Goal: Transaction & Acquisition: Purchase product/service

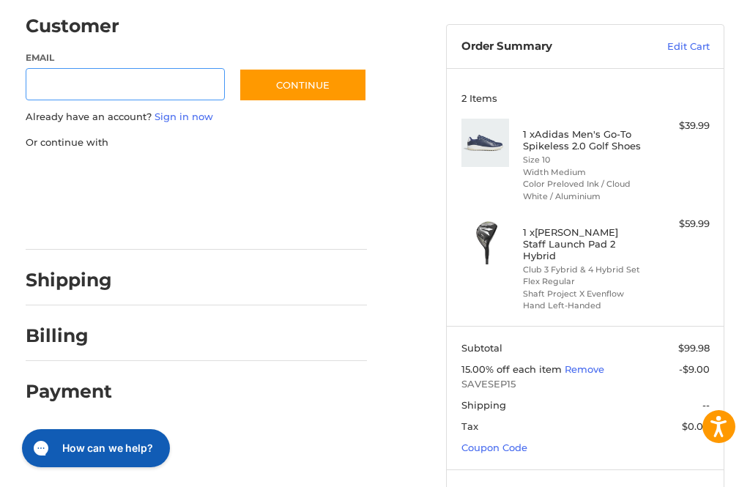
scroll to position [124, 0]
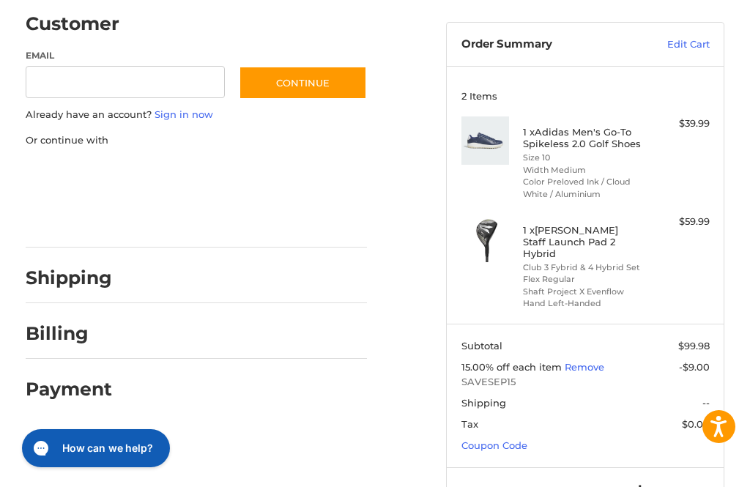
click at [507, 138] on img at bounding box center [485, 140] width 48 height 48
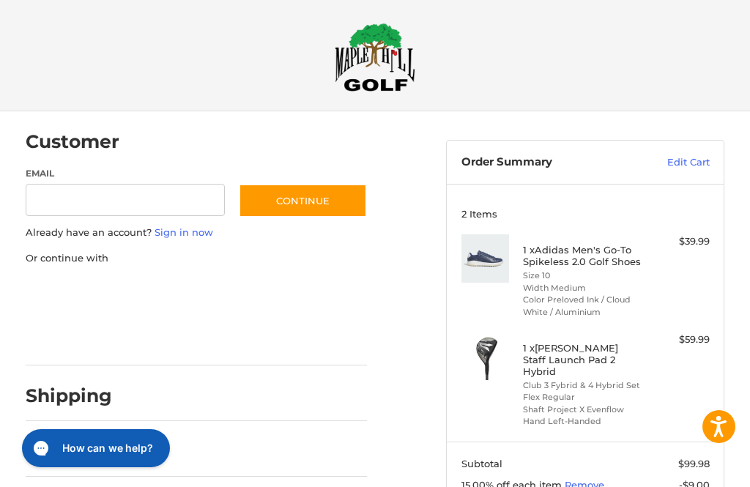
scroll to position [10, 0]
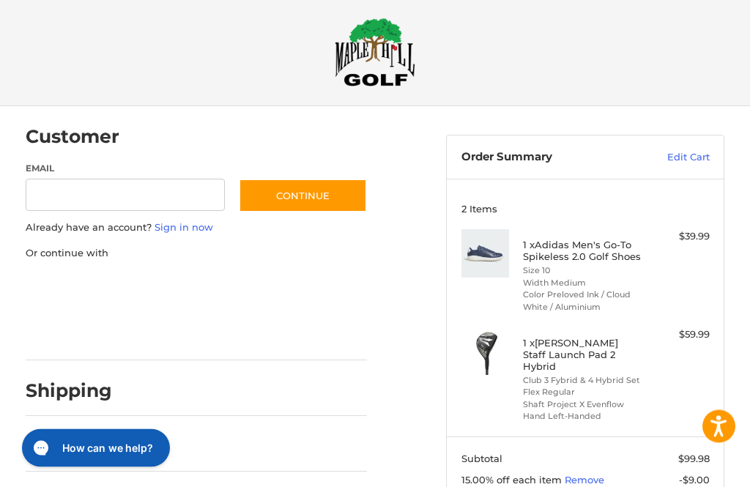
click at [694, 160] on link "Edit Cart" at bounding box center [670, 158] width 79 height 15
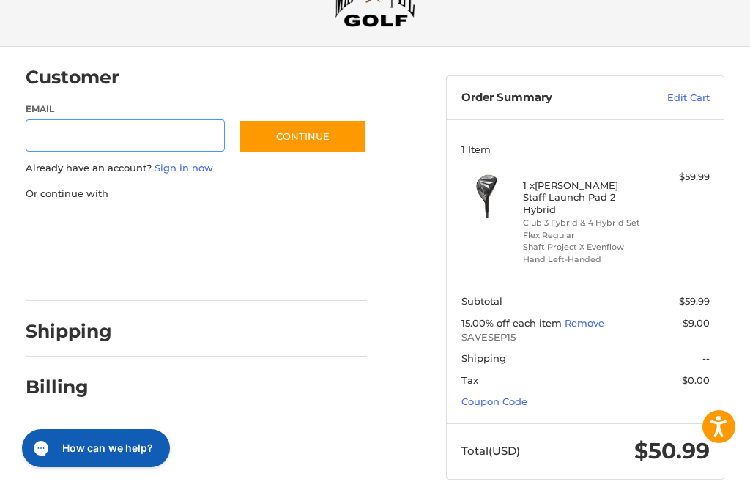
scroll to position [70, 0]
click at [51, 141] on input "Email" at bounding box center [125, 136] width 199 height 33
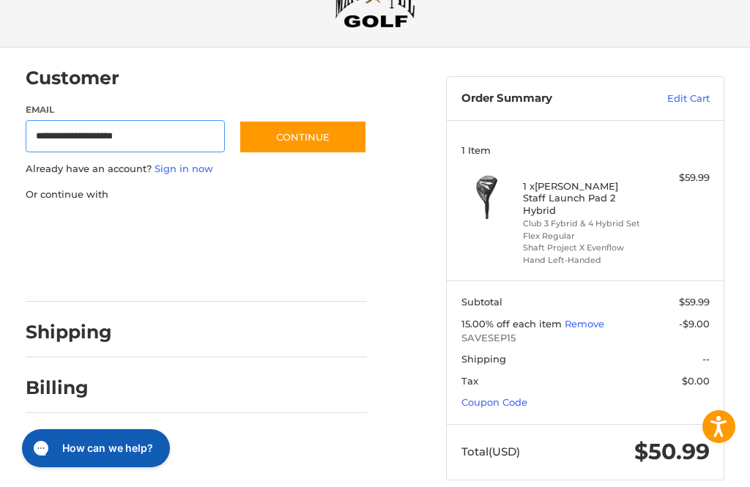
type input "**********"
click at [296, 135] on button "Continue" at bounding box center [303, 137] width 128 height 34
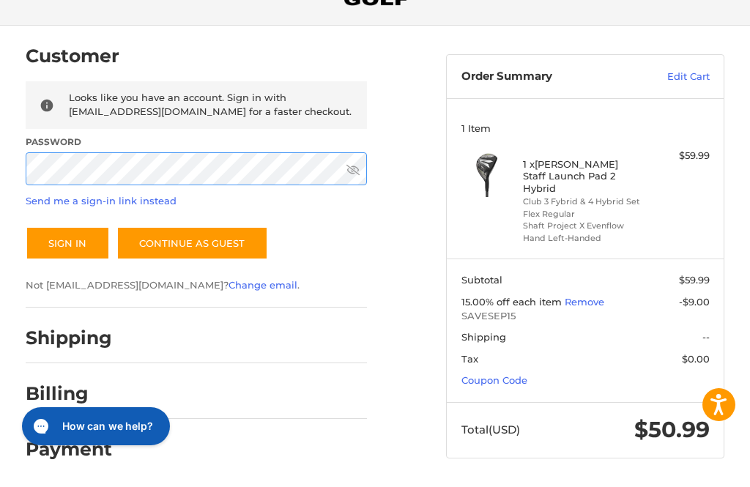
scroll to position [92, 0]
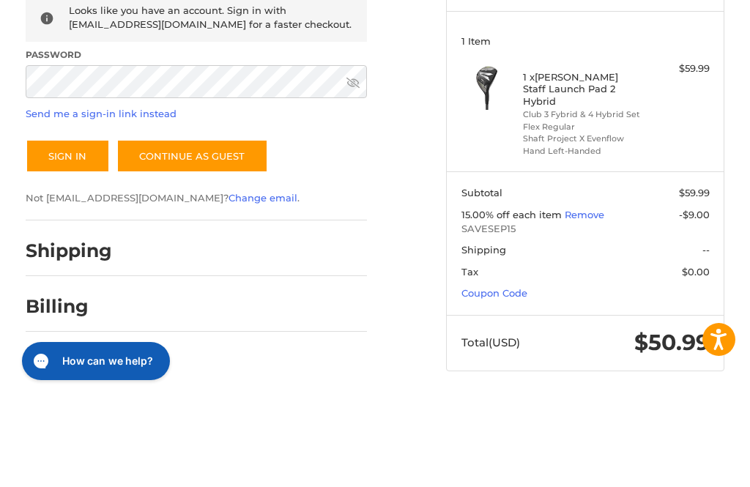
click at [59, 226] on button "Sign In" at bounding box center [68, 243] width 84 height 34
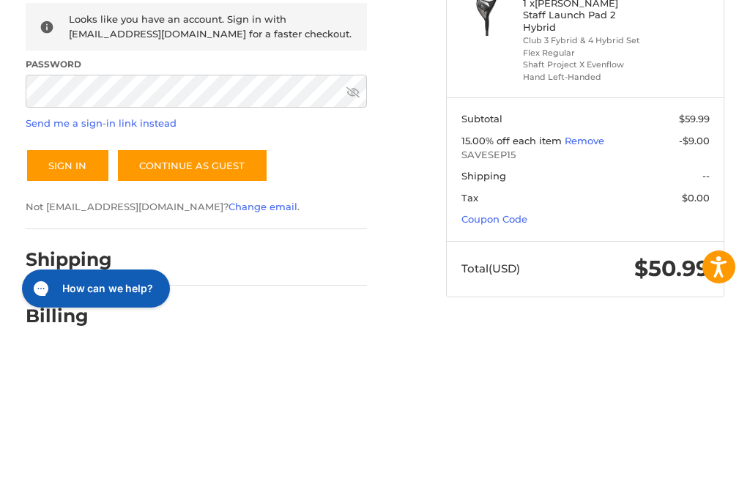
click at [59, 308] on button "Sign In" at bounding box center [68, 325] width 84 height 34
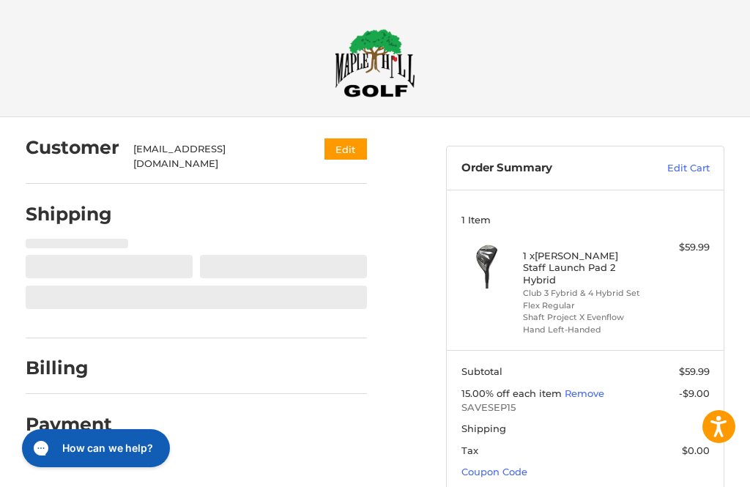
select select "**"
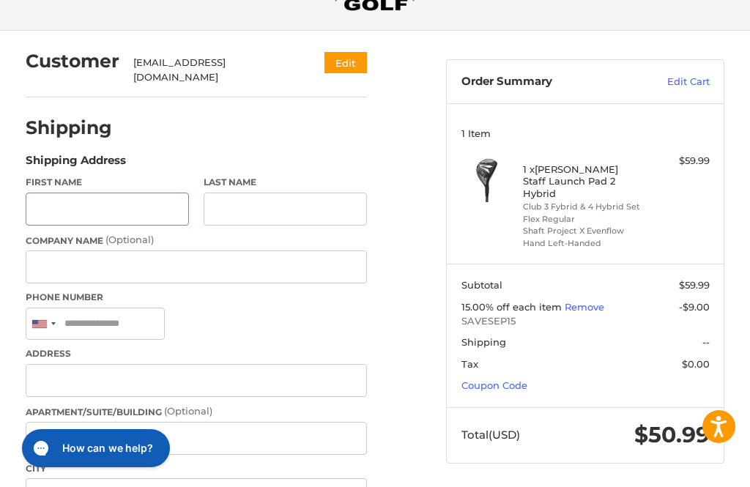
scroll to position [86, 0]
click at [693, 75] on link "Edit Cart" at bounding box center [670, 82] width 79 height 15
